Goal: Task Accomplishment & Management: Manage account settings

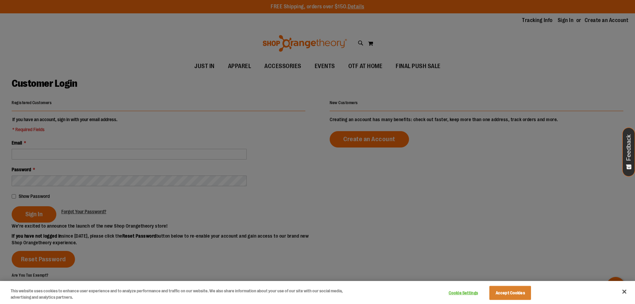
click at [67, 151] on div at bounding box center [317, 152] width 635 height 304
drag, startPoint x: 499, startPoint y: 292, endPoint x: 364, endPoint y: 237, distance: 146.2
click at [498, 292] on button "Accept Cookies" at bounding box center [510, 293] width 42 height 14
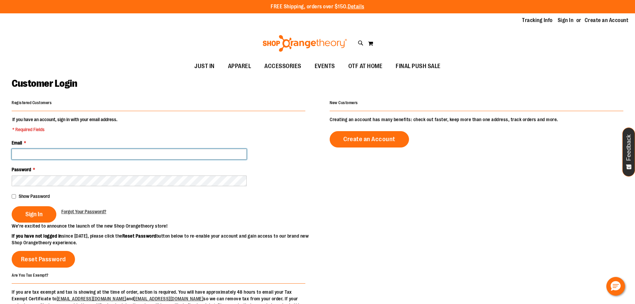
click at [55, 154] on input "Email *" at bounding box center [129, 154] width 235 height 11
type input "**********"
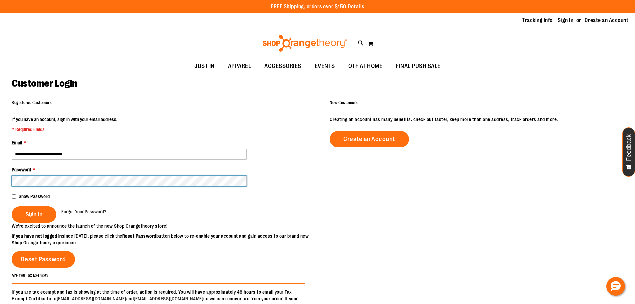
click at [12, 206] on button "Sign In" at bounding box center [34, 214] width 45 height 16
